Goal: Information Seeking & Learning: Learn about a topic

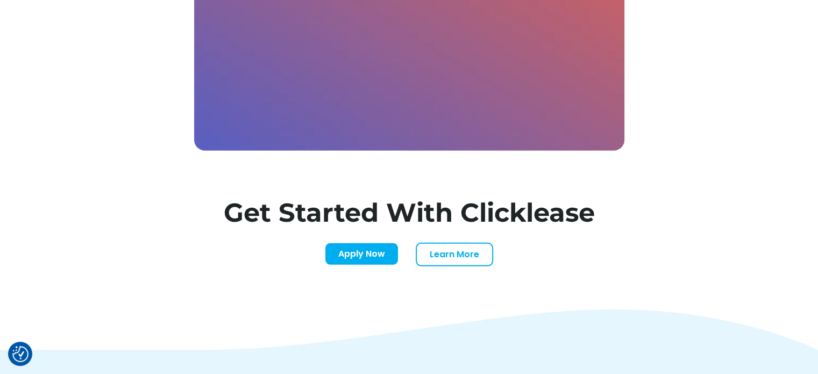
scroll to position [3290, 0]
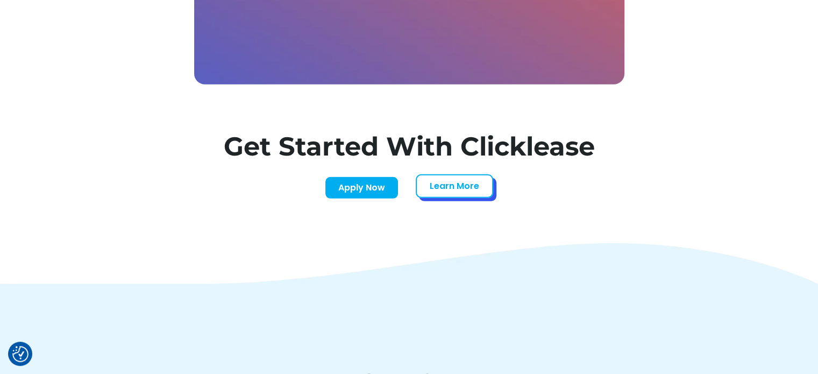
click at [457, 179] on link "Learn More" at bounding box center [454, 186] width 77 height 24
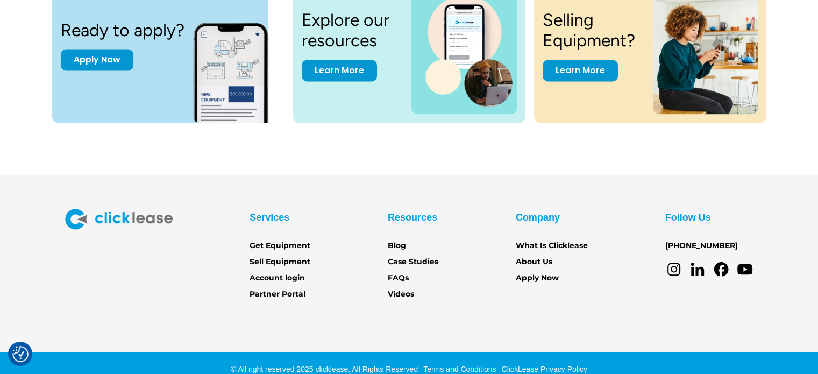
scroll to position [1531, 0]
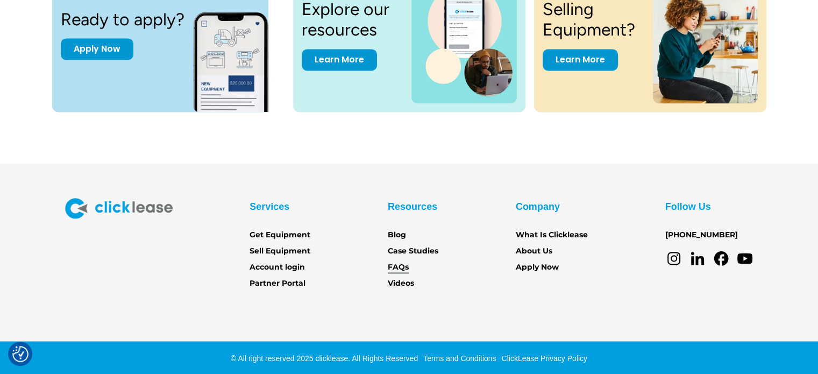
click at [400, 262] on link "FAQs" at bounding box center [398, 267] width 21 height 12
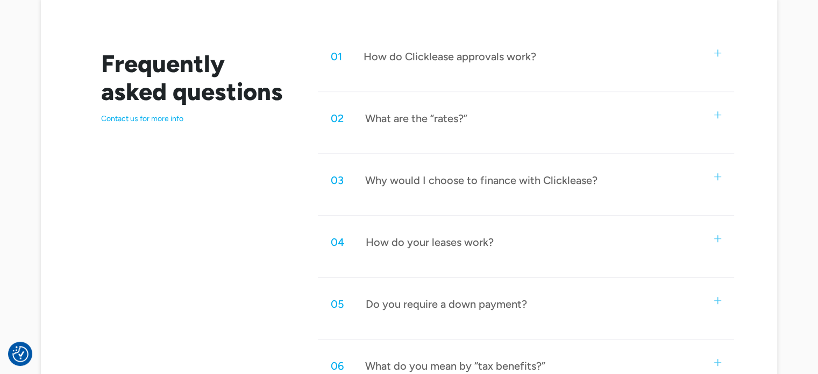
scroll to position [555, 0]
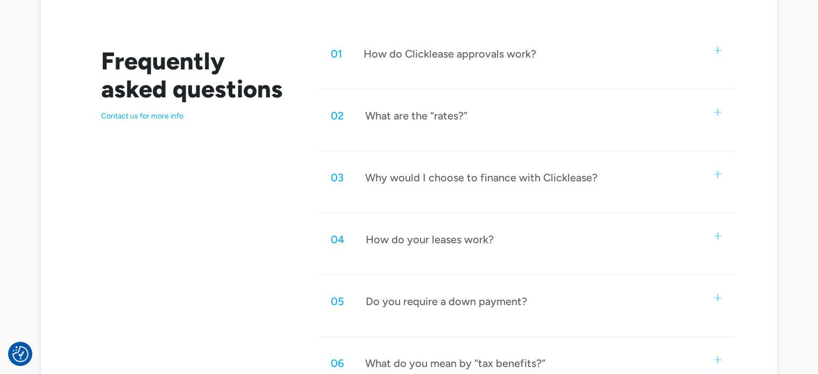
click at [718, 48] on img at bounding box center [717, 50] width 7 height 7
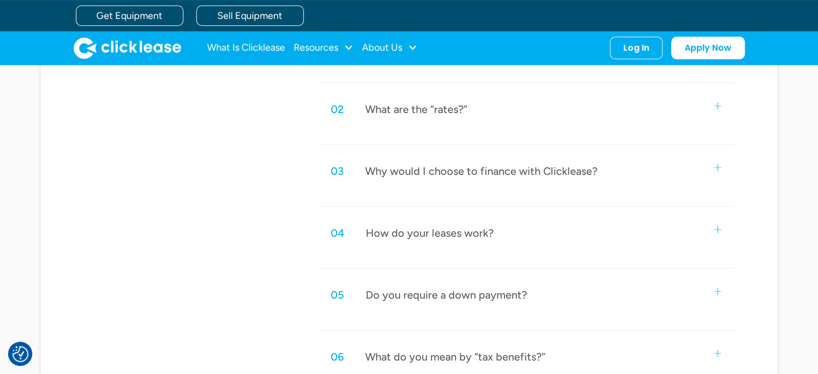
scroll to position [629, 0]
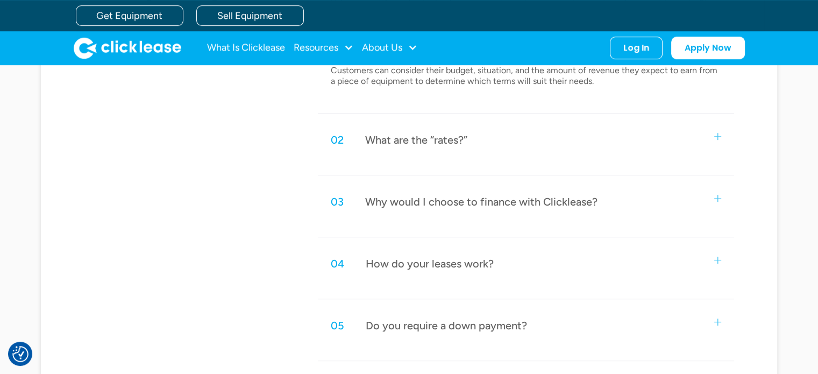
click at [716, 130] on div "02 What are the “rates?”" at bounding box center [526, 139] width 416 height 35
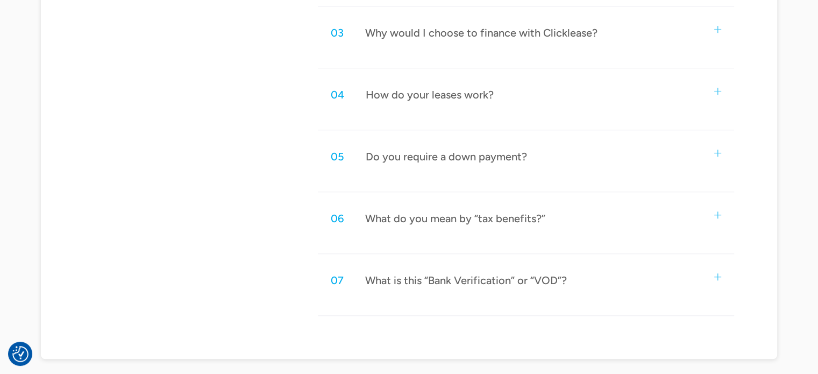
scroll to position [901, 0]
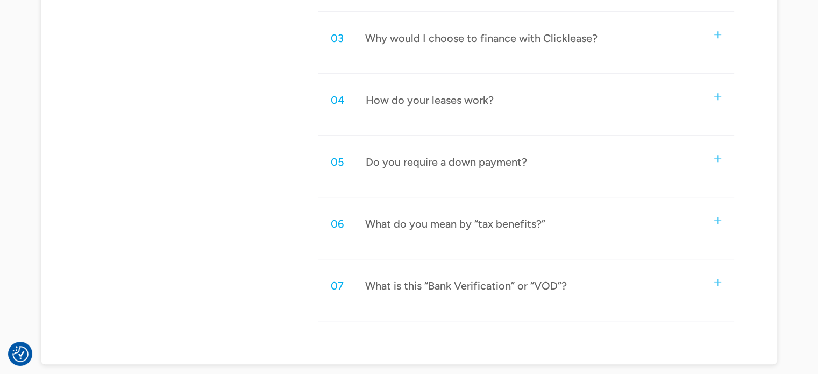
click at [718, 34] on img at bounding box center [717, 34] width 7 height 7
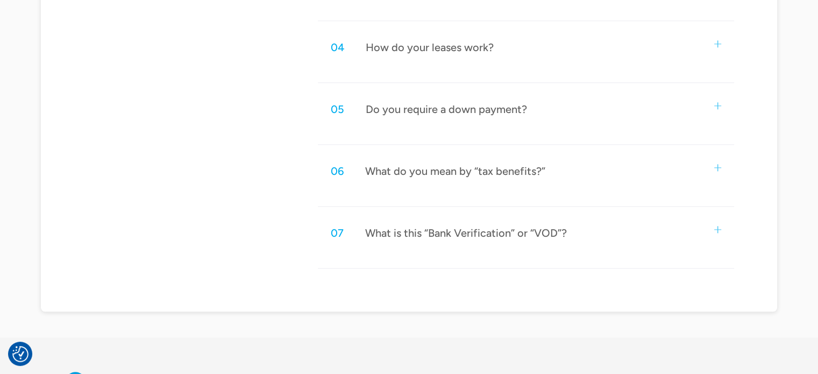
scroll to position [1155, 0]
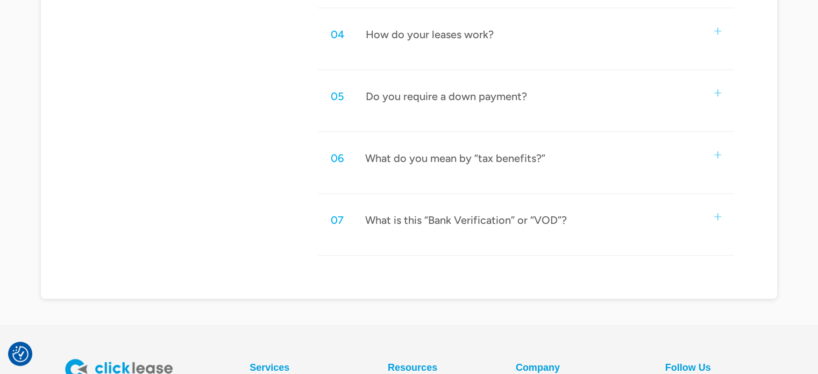
click at [721, 26] on div "04 How do your leases work?" at bounding box center [526, 34] width 416 height 35
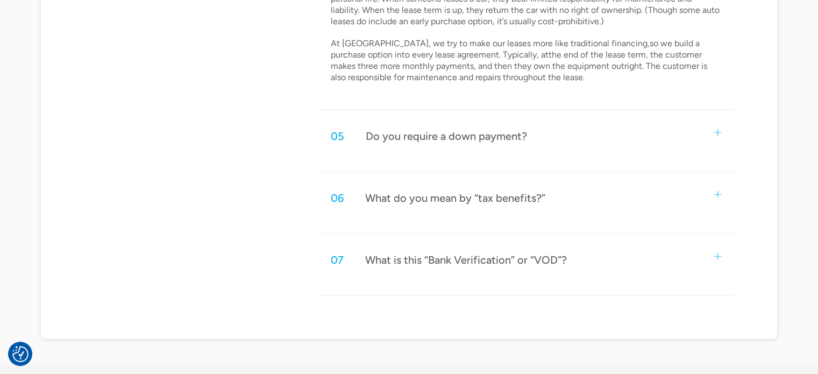
scroll to position [1318, 0]
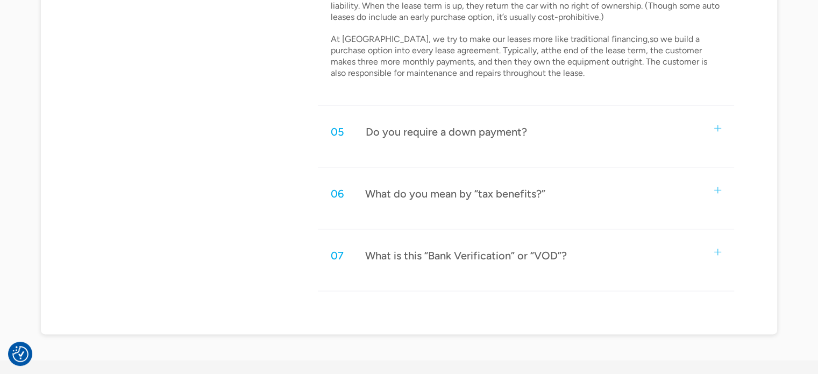
click at [718, 125] on img at bounding box center [717, 128] width 7 height 7
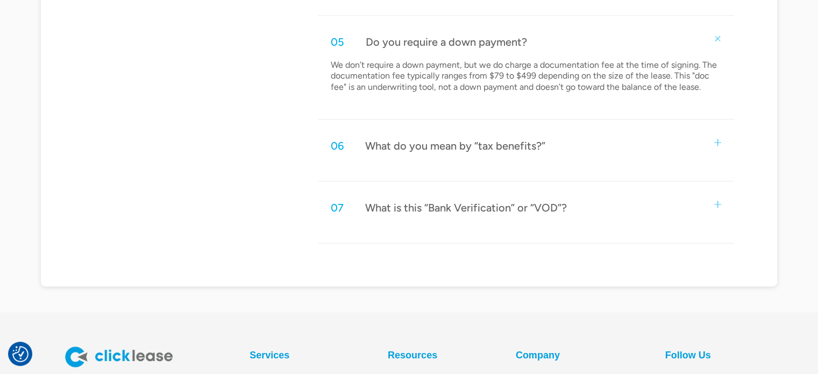
scroll to position [1411, 0]
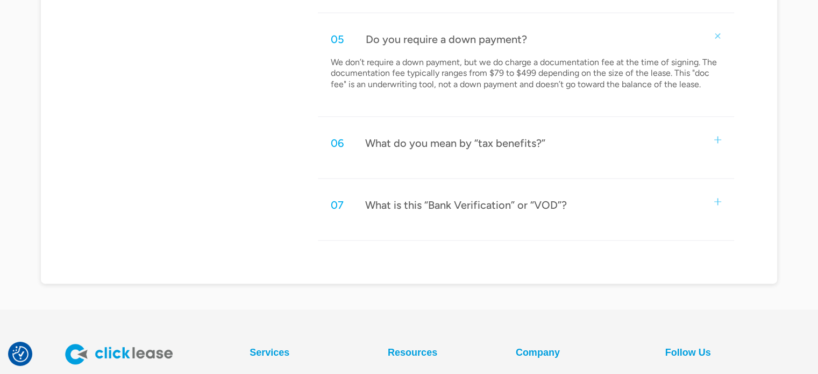
click at [718, 136] on img at bounding box center [717, 139] width 7 height 7
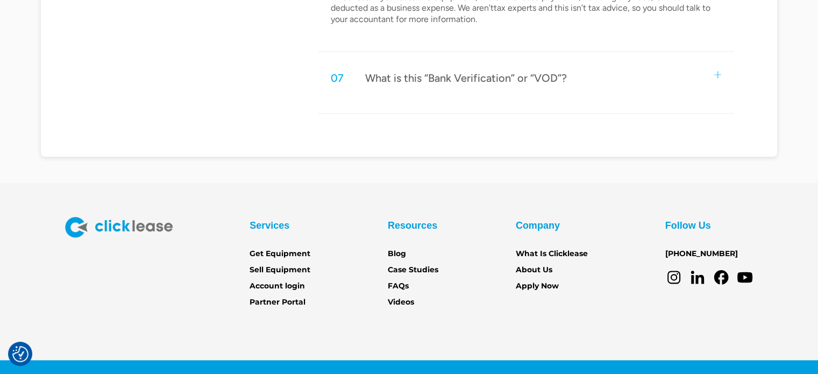
scroll to position [1620, 0]
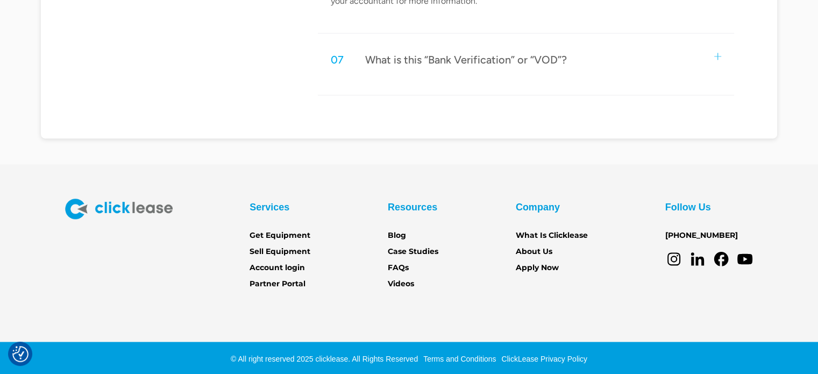
click at [718, 53] on img at bounding box center [717, 56] width 7 height 7
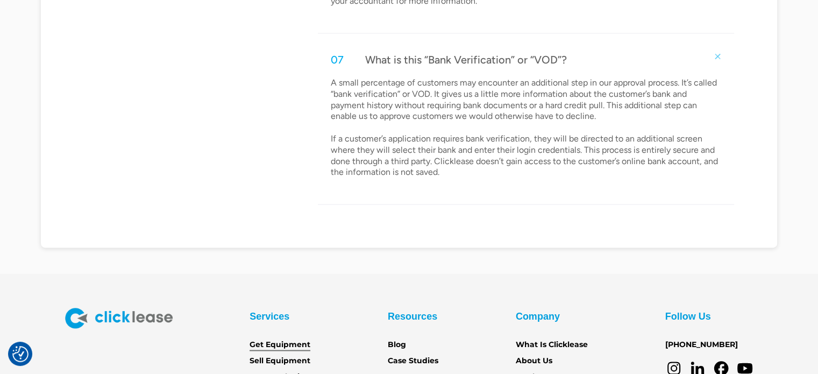
click at [279, 340] on link "Get Equipment" at bounding box center [279, 345] width 61 height 12
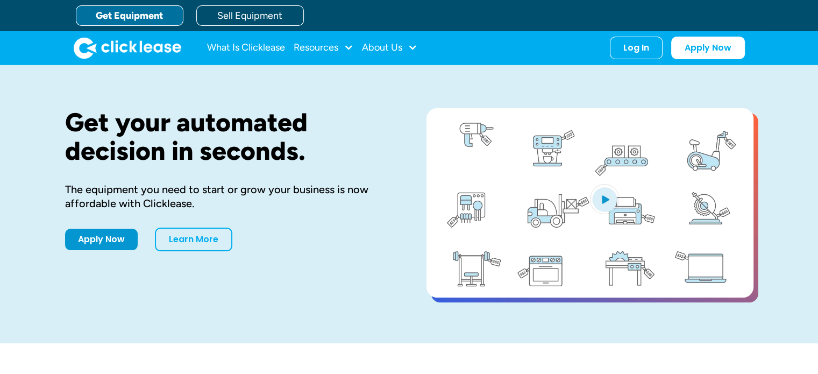
click at [491, 228] on div "Get your automated decision in seconds. The equipment you need to start or grow…" at bounding box center [409, 204] width 688 height 278
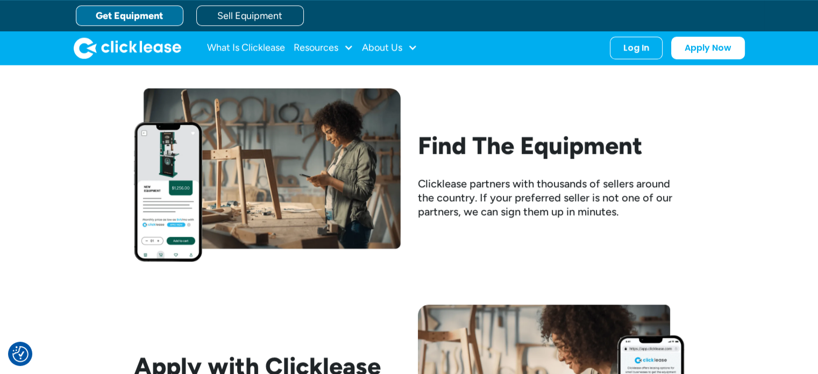
scroll to position [927, 0]
